Goal: Task Accomplishment & Management: Manage account settings

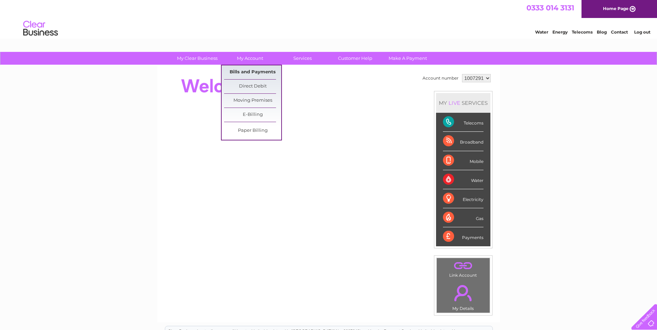
click at [252, 73] on link "Bills and Payments" at bounding box center [252, 72] width 57 height 14
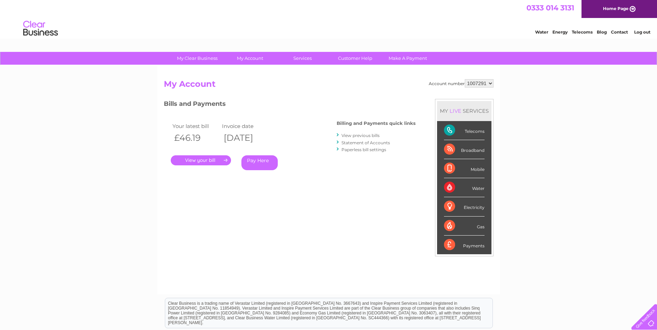
click at [202, 163] on link "." at bounding box center [201, 160] width 60 height 10
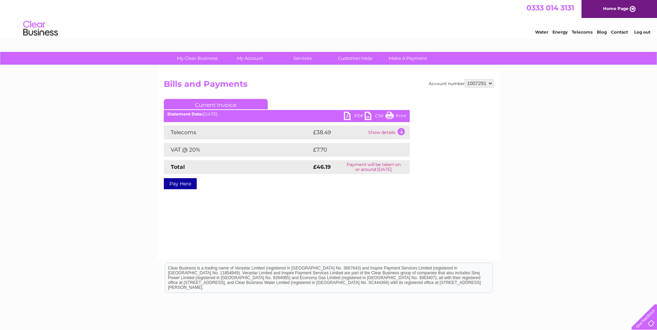
click at [354, 116] on link "PDF" at bounding box center [354, 117] width 21 height 10
click at [640, 32] on link "Log out" at bounding box center [642, 31] width 16 height 5
